Goal: Find specific page/section: Find specific page/section

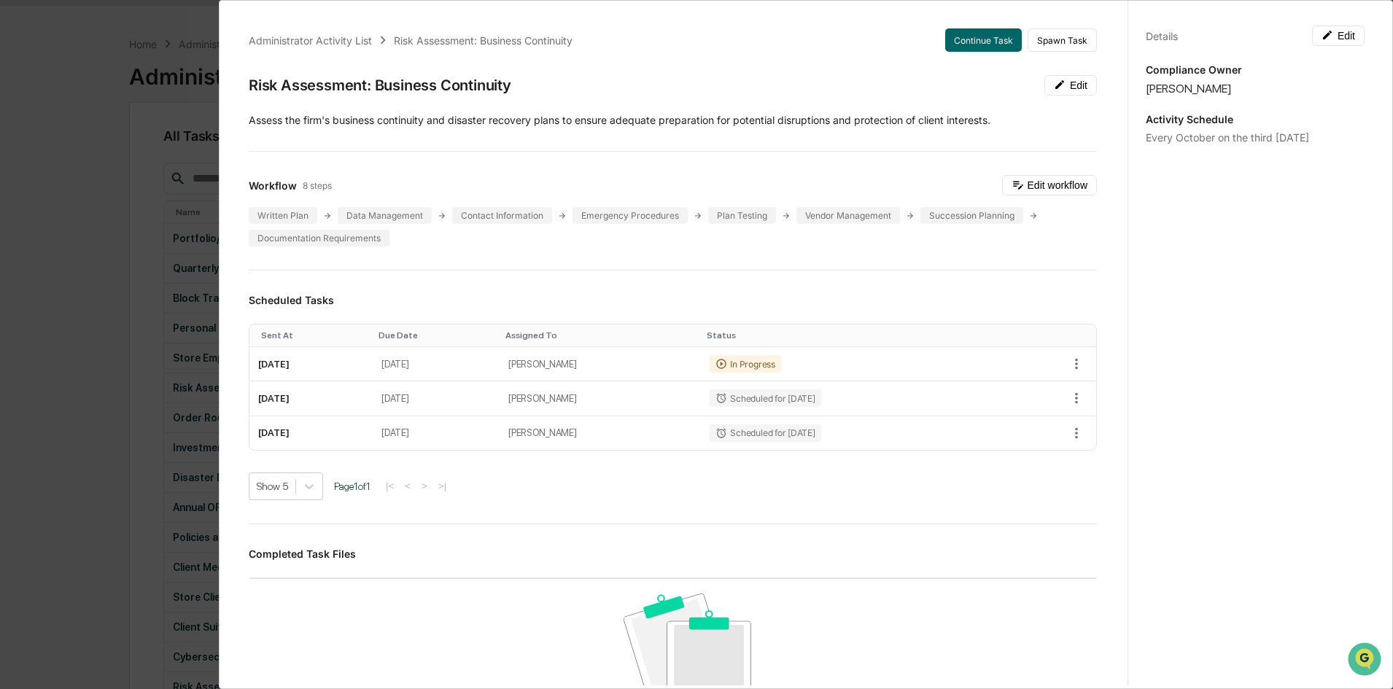
click at [163, 179] on div "Administrator Activity List Risk Assessment: Business Continuity Continue Task …" at bounding box center [696, 344] width 1393 height 689
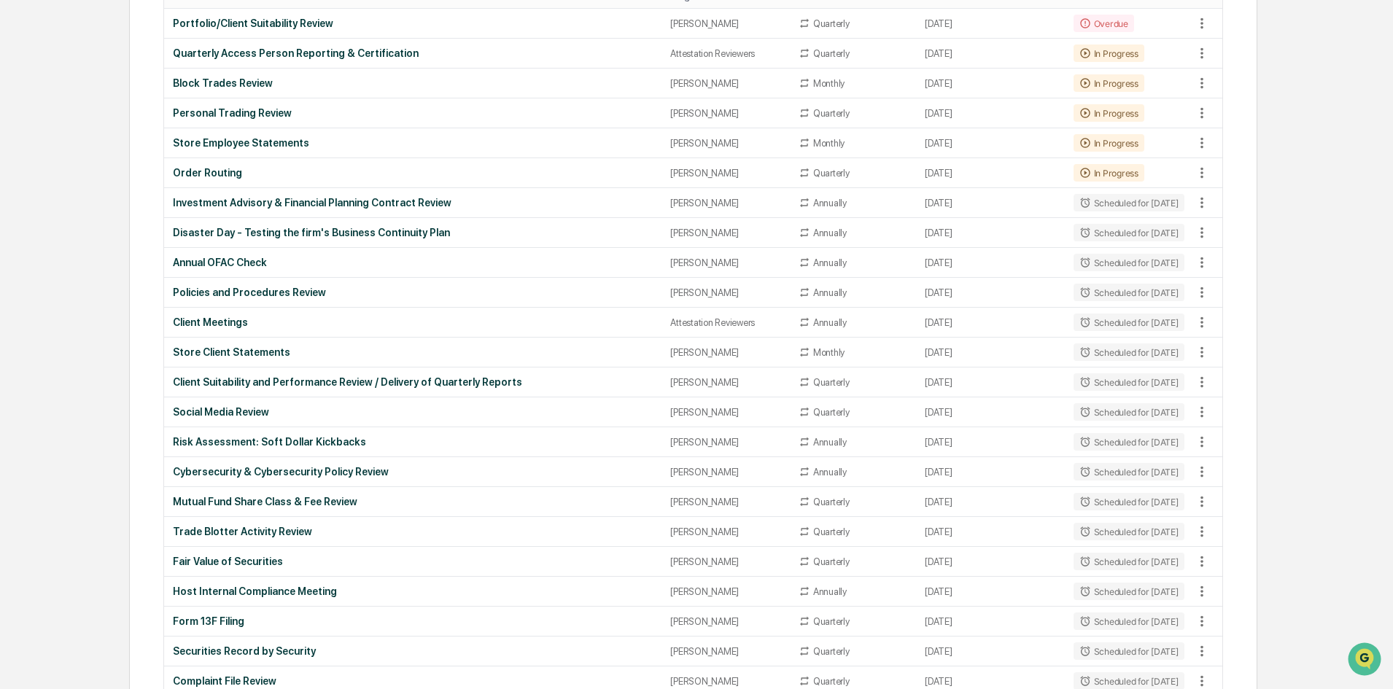
scroll to position [74, 0]
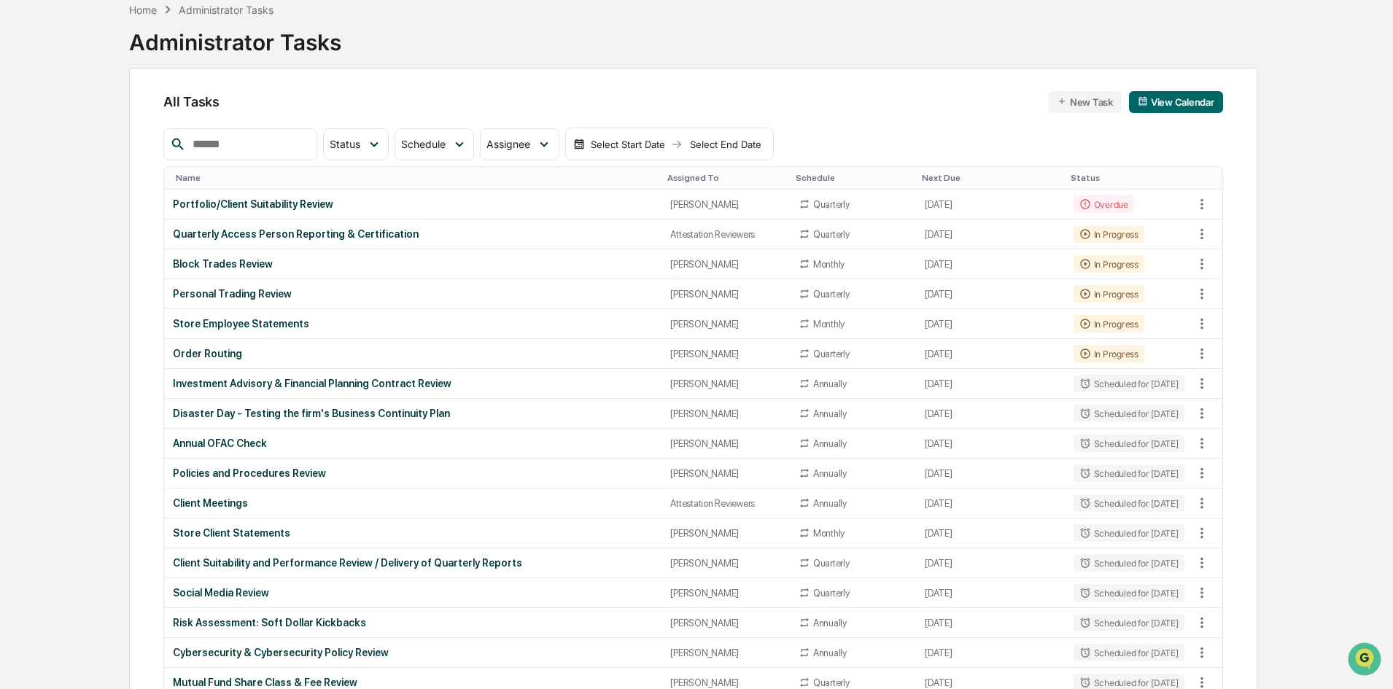
click at [208, 415] on div "Disaster Day - Testing the firm's Business Continuity Plan" at bounding box center [413, 414] width 480 height 12
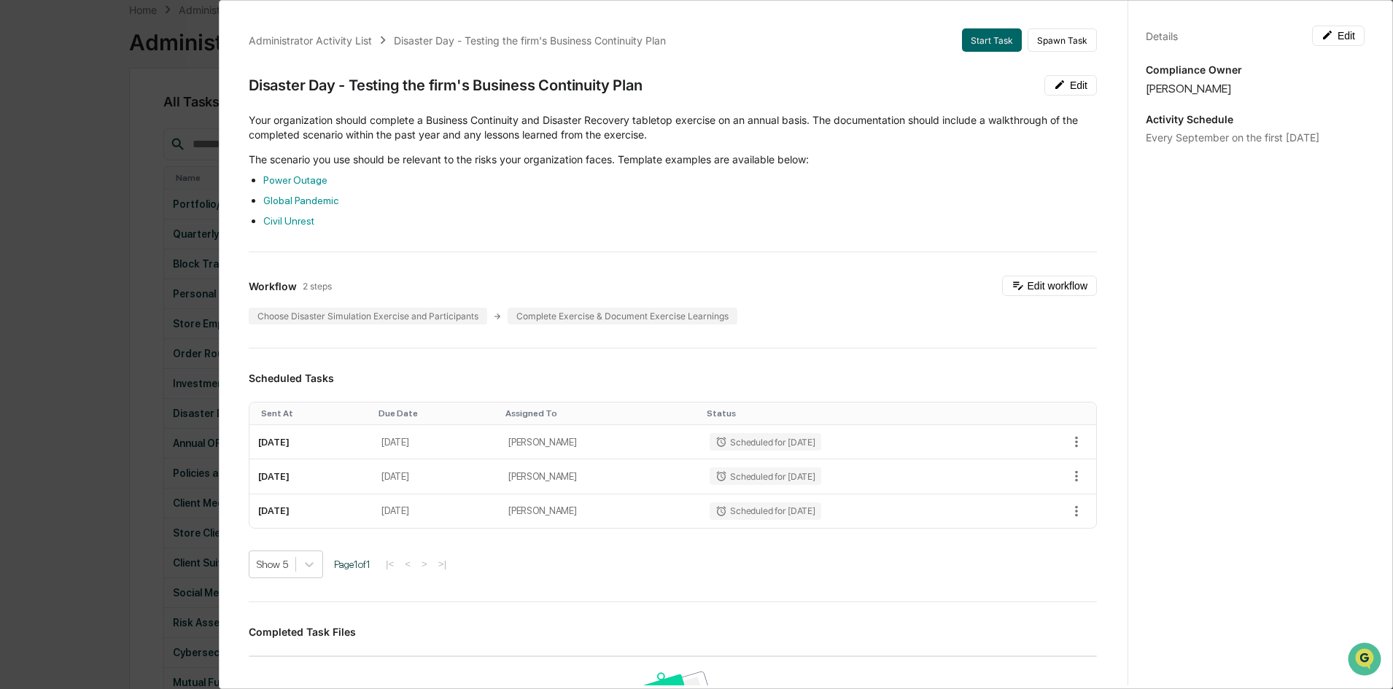
click at [177, 241] on div "Administrator Activity List Disaster Day - Testing the firm's Business Continui…" at bounding box center [696, 344] width 1393 height 689
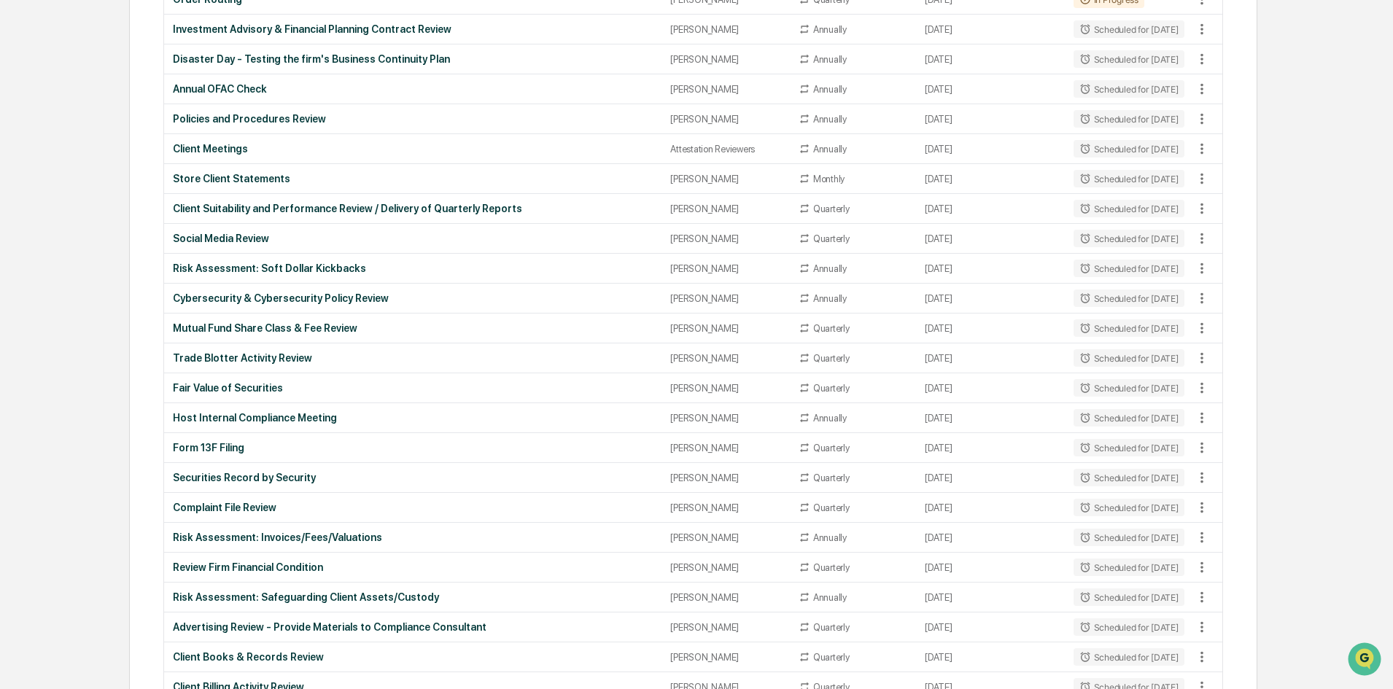
scroll to position [0, 0]
